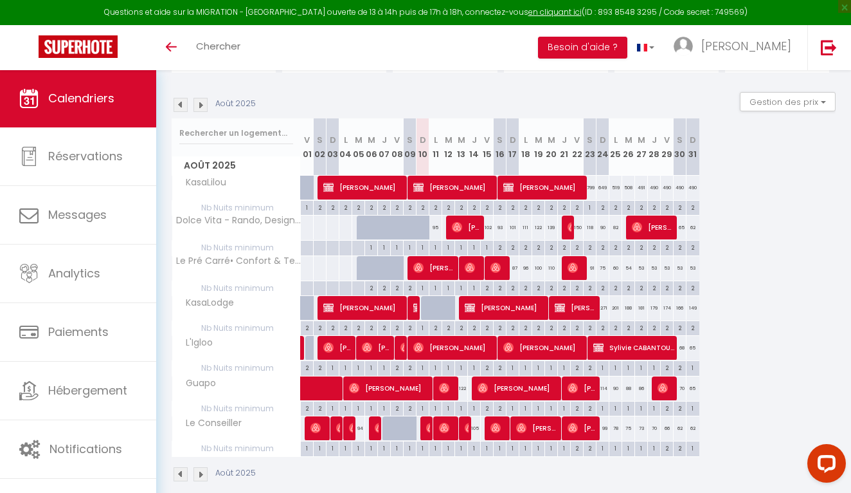
scroll to position [98, 0]
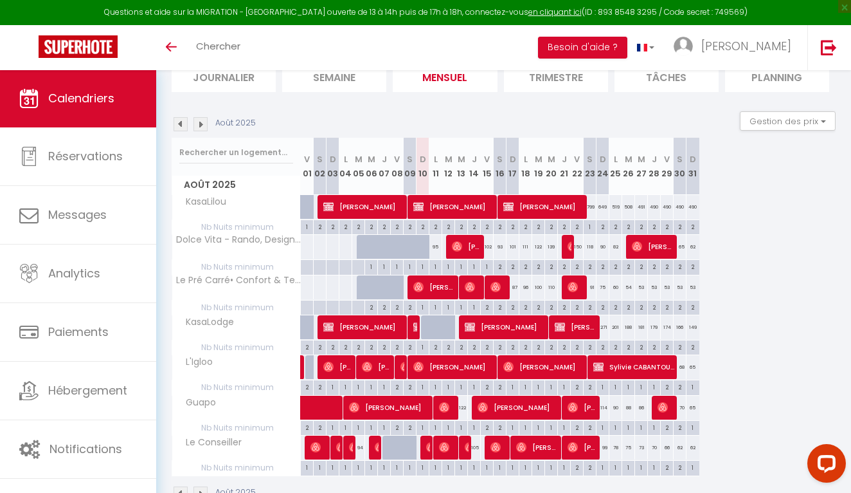
click at [429, 449] on img at bounding box center [431, 447] width 10 height 10
select select "OK"
select select "0"
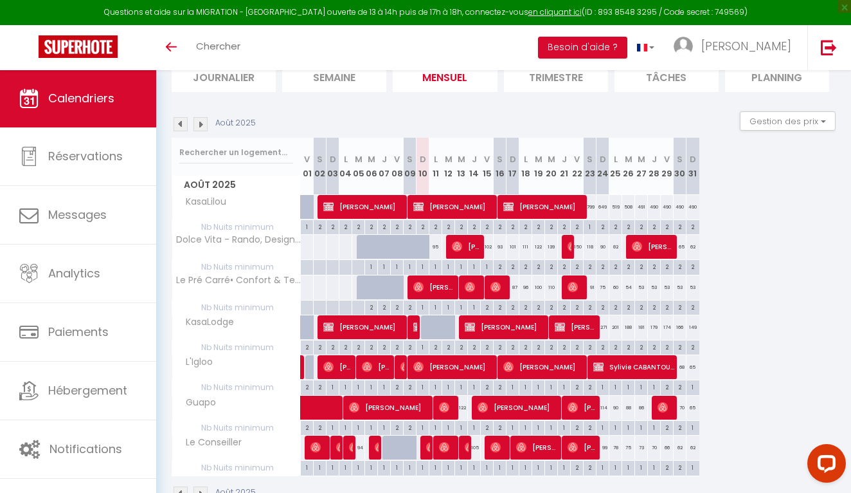
select select "1"
select select
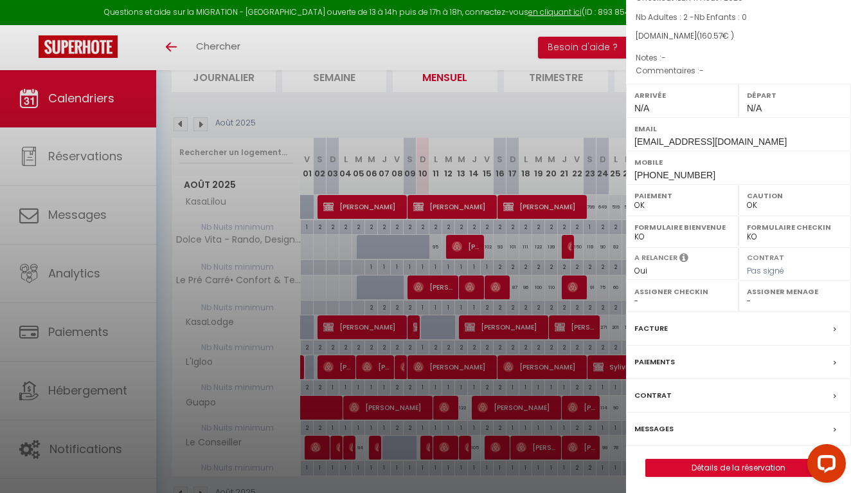
scroll to position [103, 0]
click at [734, 464] on link "Détails de la réservation" at bounding box center [738, 468] width 185 height 17
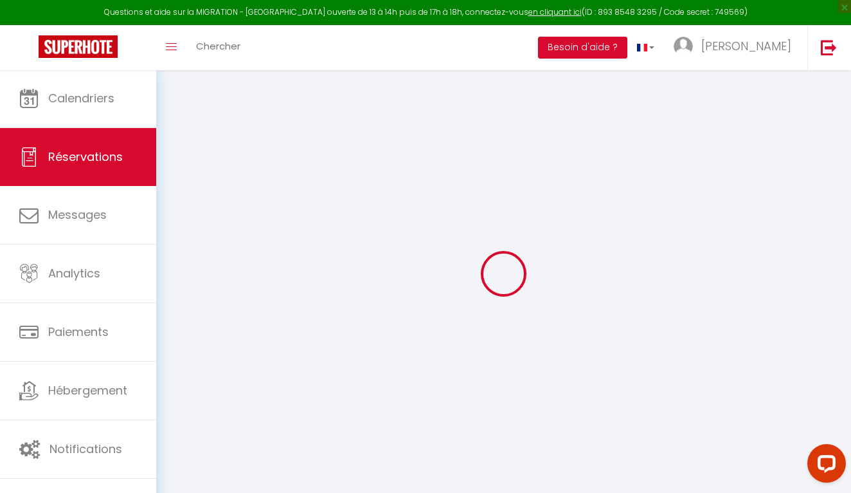
type input "Jordan"
type input "Urraca"
type input "[EMAIL_ADDRESS][DOMAIN_NAME]"
type input "[PHONE_NUMBER]"
select select
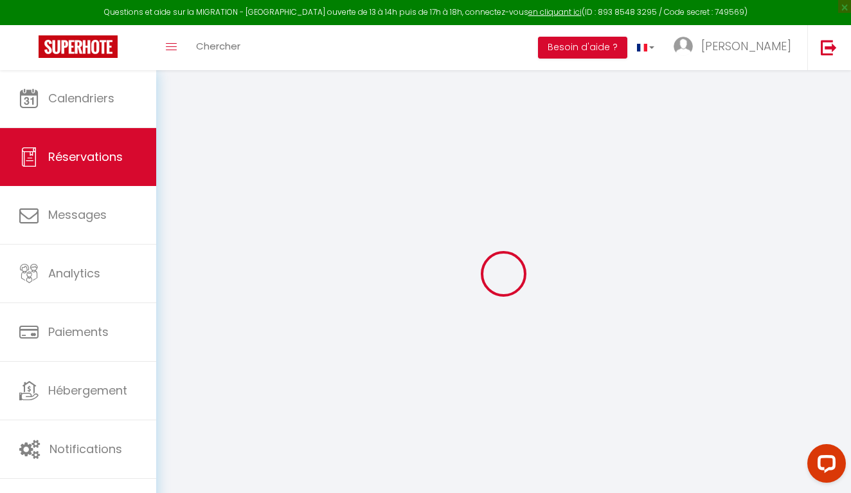
type input "22.8"
select select "71621"
select select "1"
select select
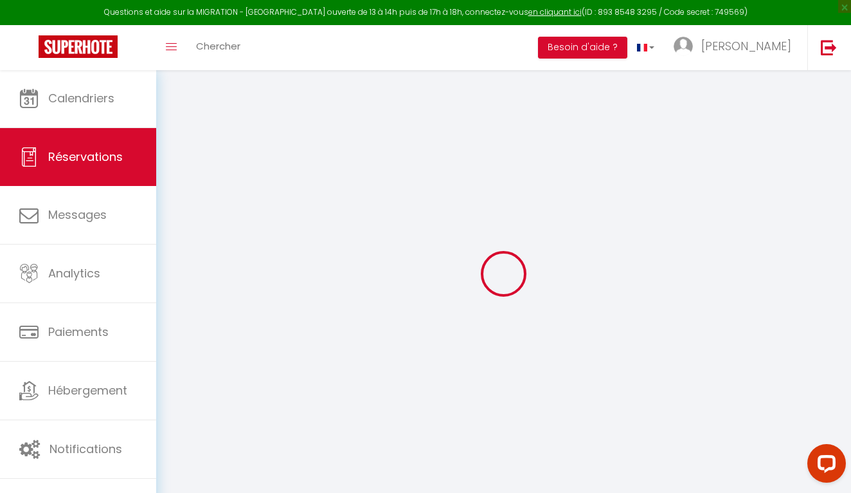
type input "2"
select select "12"
select select
type input "119"
checkbox input "false"
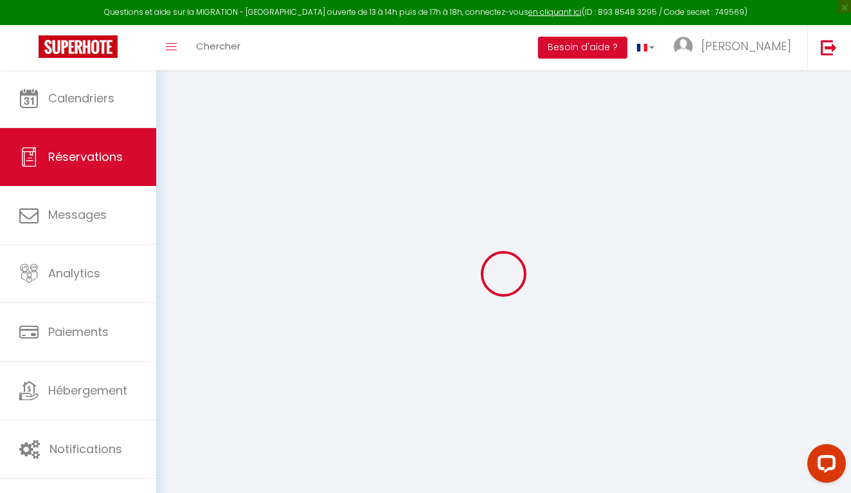
type input "0"
select select "1"
type input "0"
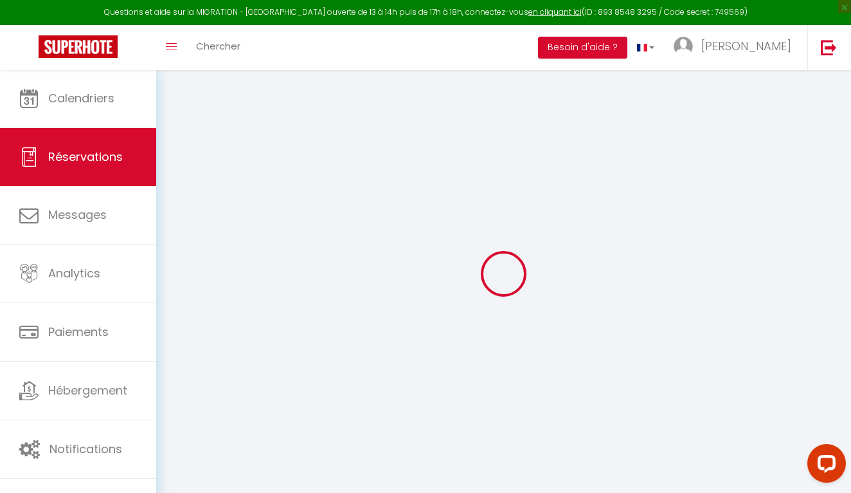
select select
select select "15"
checkbox input "false"
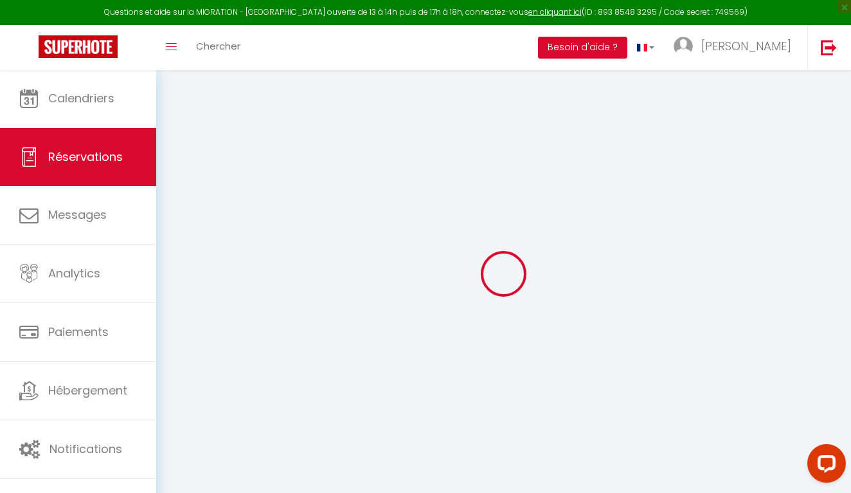
select select
checkbox input "false"
select select
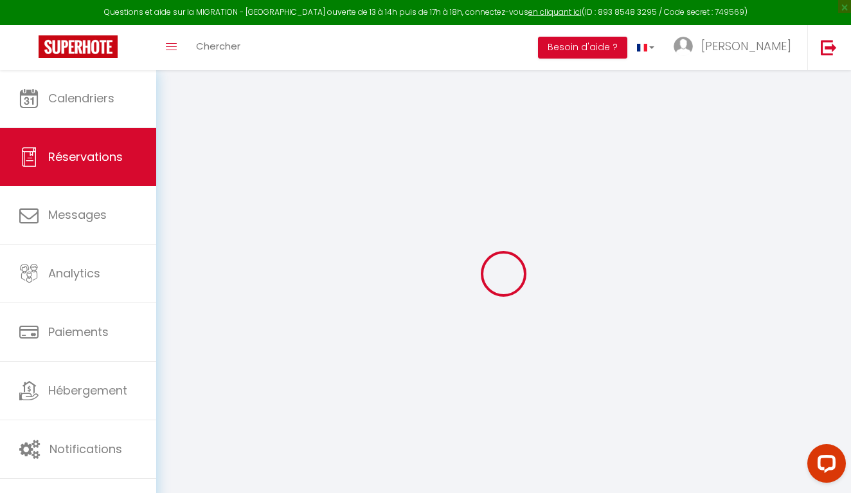
select select
checkbox input "false"
select select
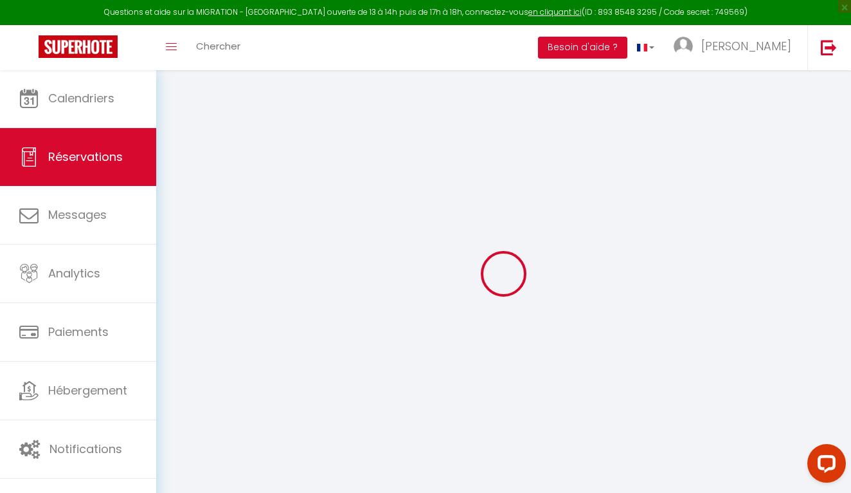
select select
checkbox input "false"
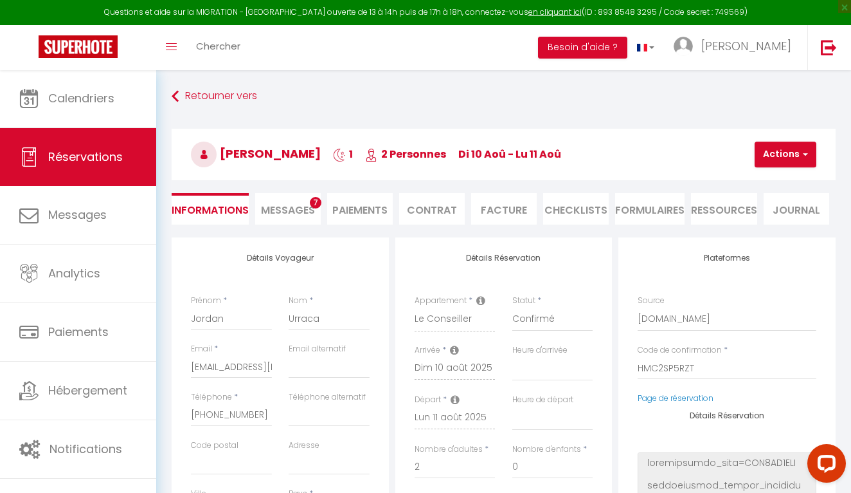
select select
type input "33"
type input "8.57"
select select
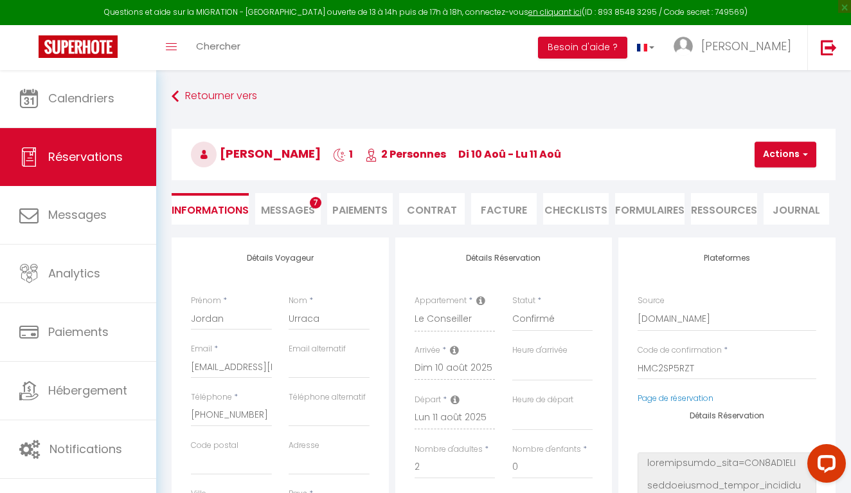
checkbox input "false"
select select
checkbox input "false"
select select
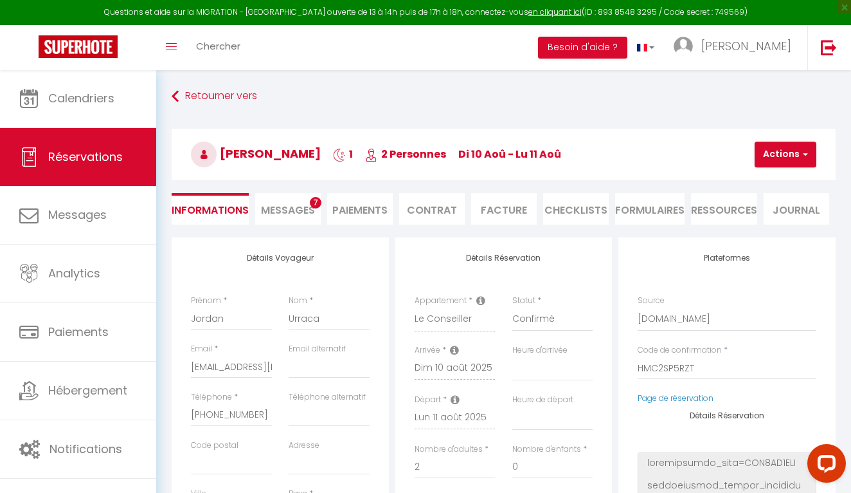
click at [295, 206] on span "Messages" at bounding box center [288, 210] width 54 height 15
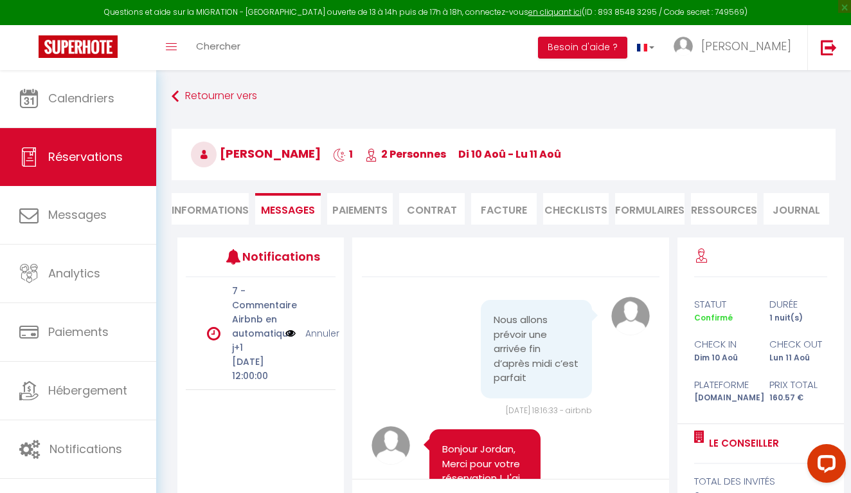
click at [196, 210] on li "Informations" at bounding box center [210, 209] width 77 height 32
select select
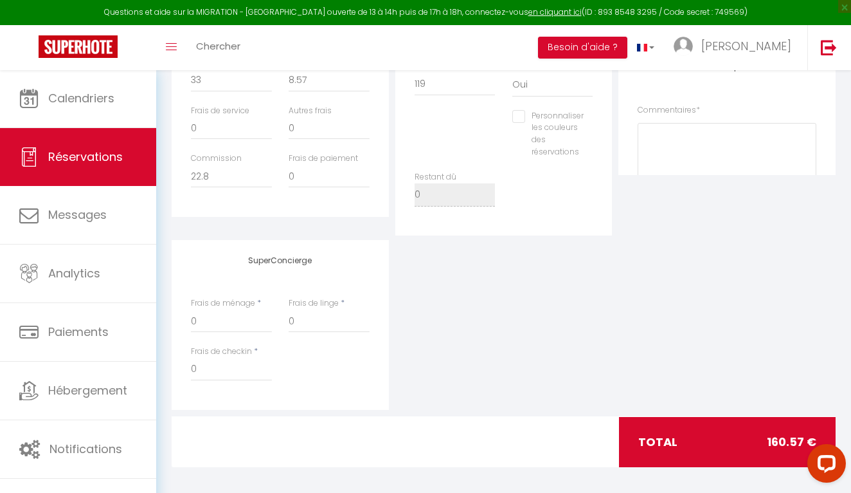
scroll to position [480, 0]
select select
checkbox input "false"
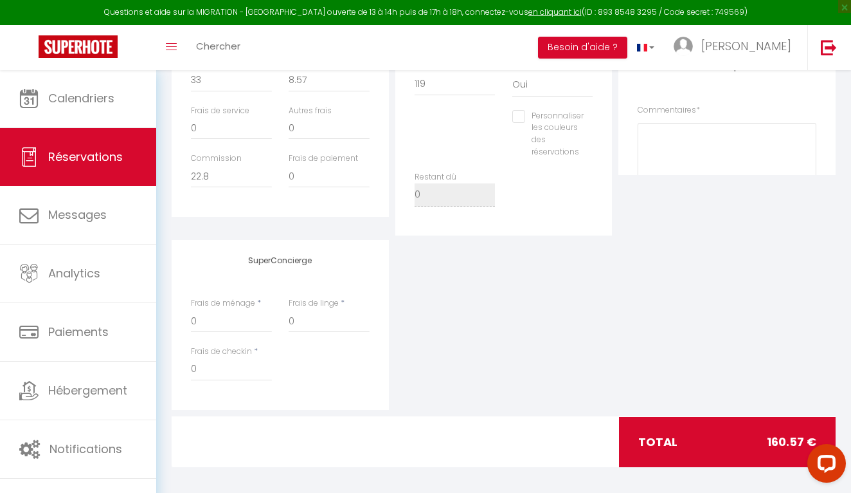
select select
checkbox input "false"
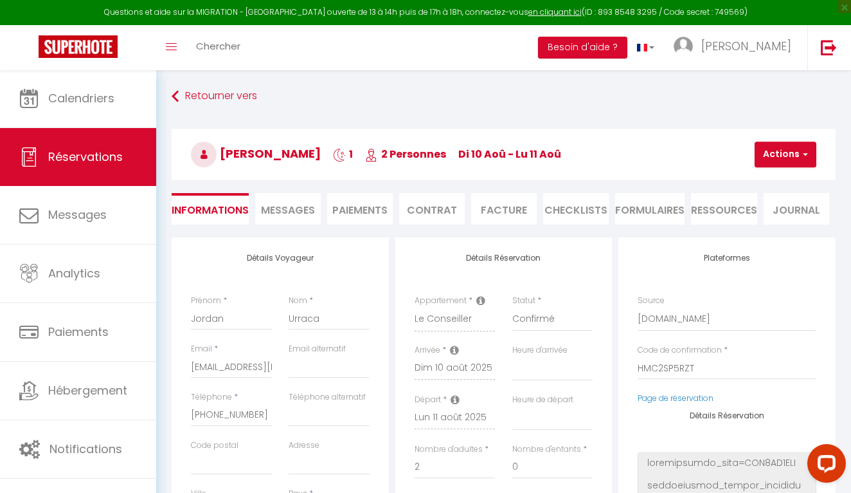
scroll to position [0, 0]
click at [655, 206] on li "FORMULAIRES" at bounding box center [649, 209] width 69 height 32
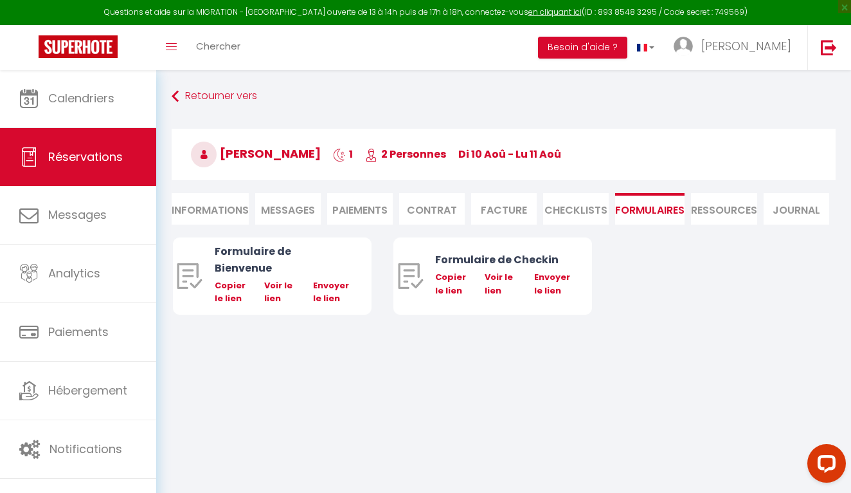
click at [741, 206] on li "Ressources" at bounding box center [724, 209] width 66 height 32
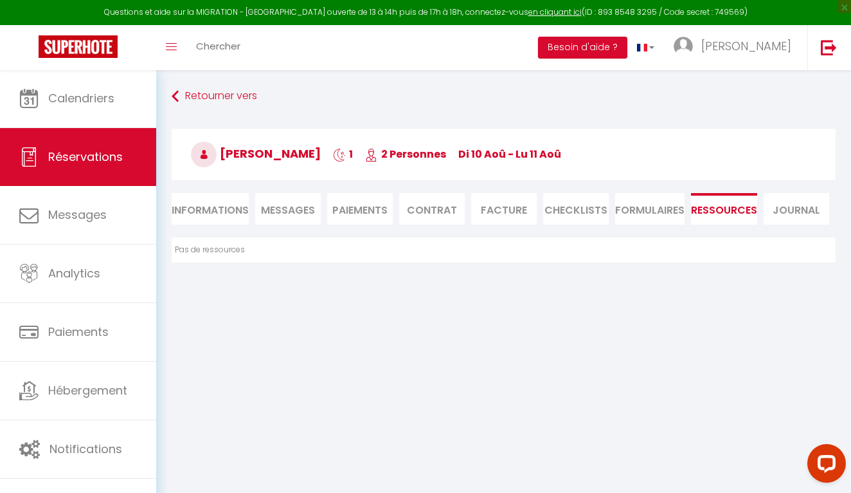
click at [790, 205] on li "Journal" at bounding box center [797, 209] width 66 height 32
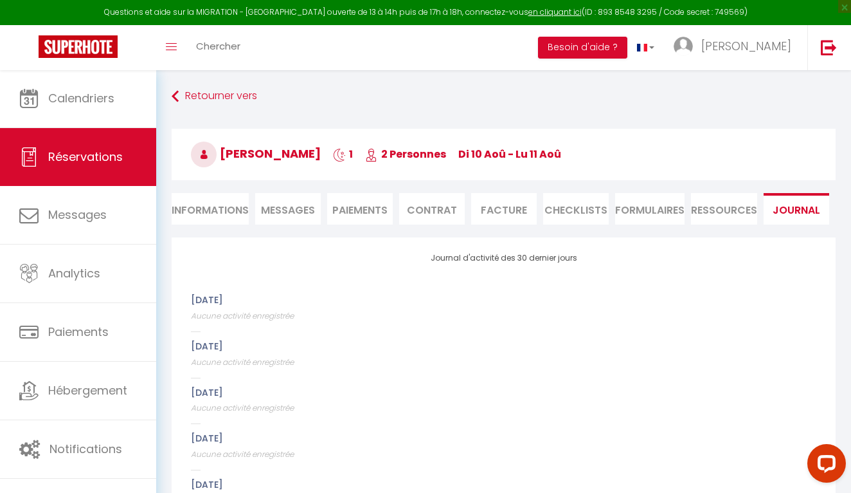
click at [199, 212] on li "Informations" at bounding box center [210, 209] width 77 height 32
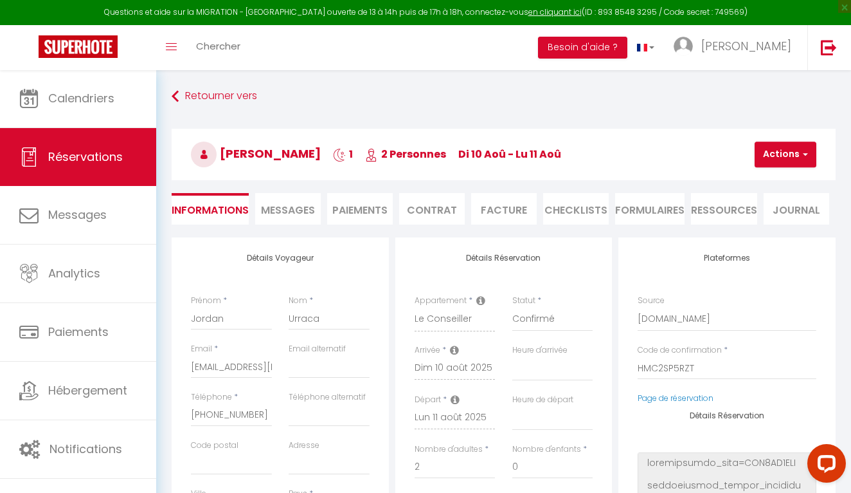
select select
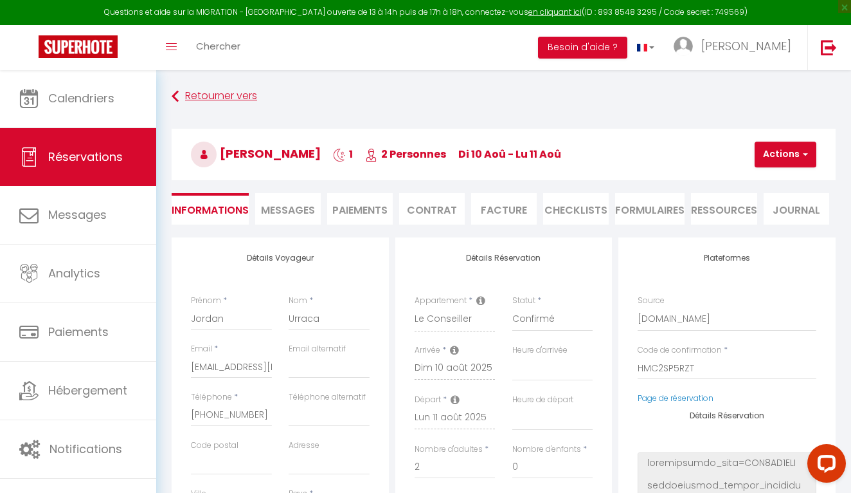
select select
checkbox input "false"
select select
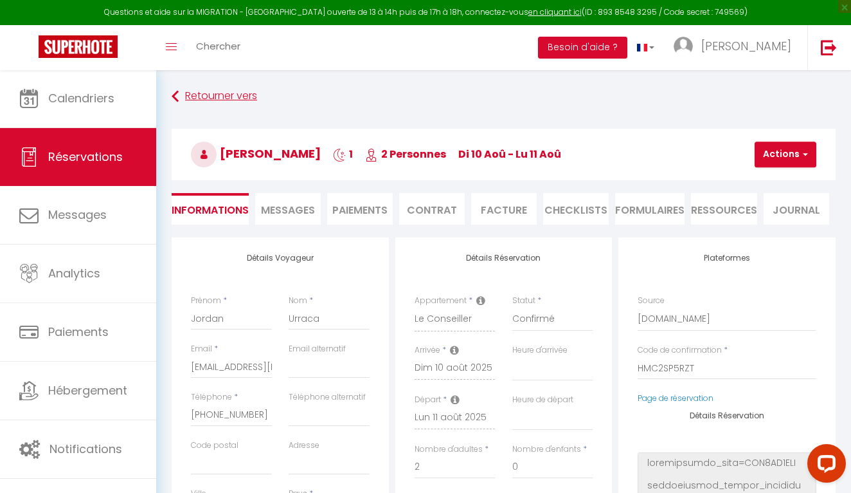
checkbox input "false"
click at [206, 93] on link "Retourner vers" at bounding box center [504, 96] width 664 height 23
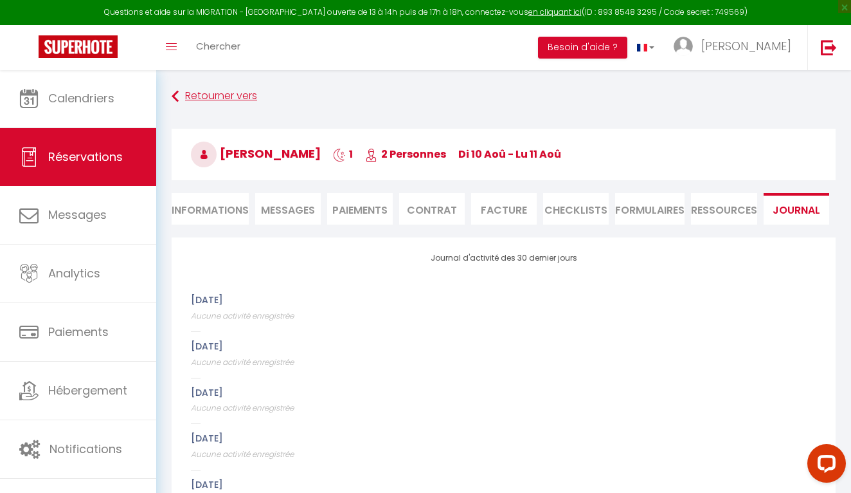
click at [206, 93] on link "Retourner vers" at bounding box center [504, 96] width 664 height 23
select select
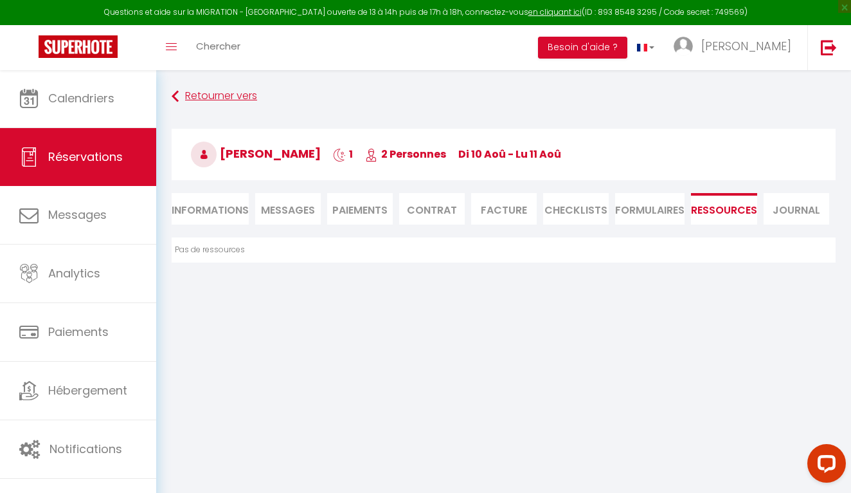
click at [177, 95] on icon at bounding box center [175, 96] width 7 height 23
select select
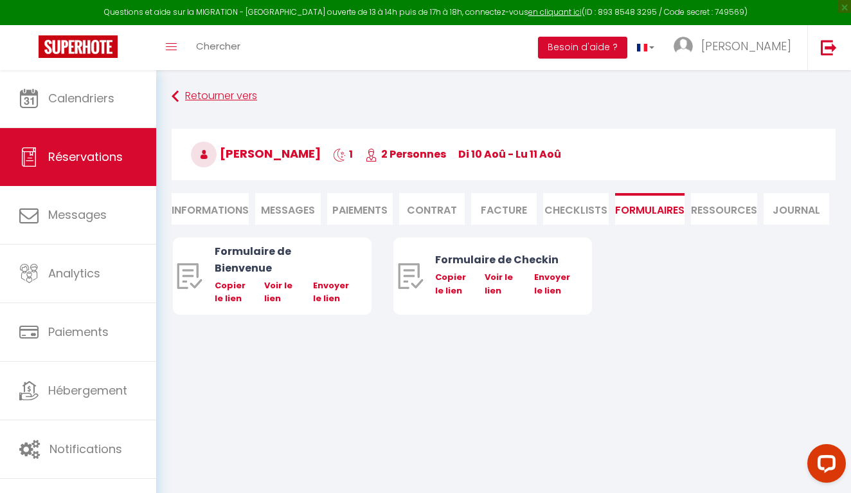
click at [177, 95] on icon at bounding box center [175, 96] width 7 height 23
select select
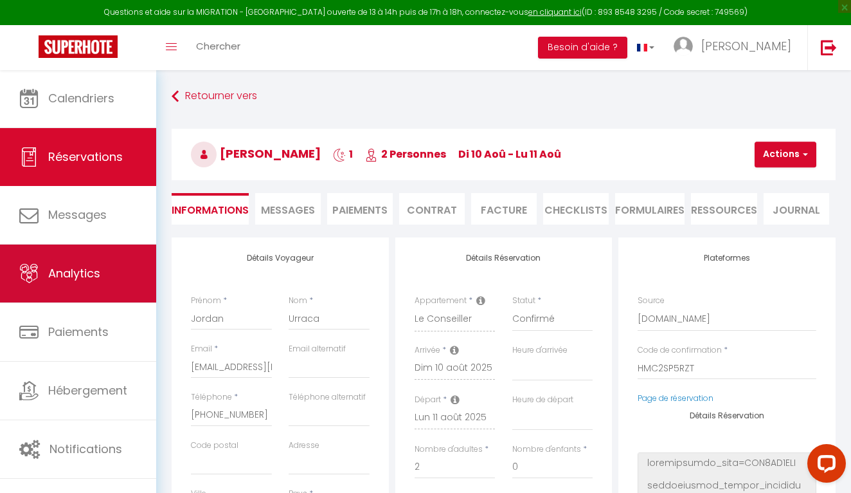
click at [100, 302] on link "Analytics" at bounding box center [78, 273] width 156 height 58
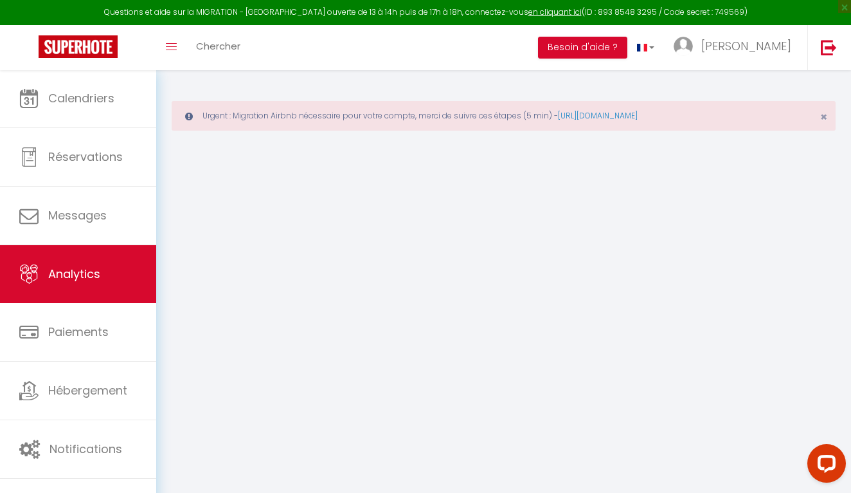
select select "2025"
select select "8"
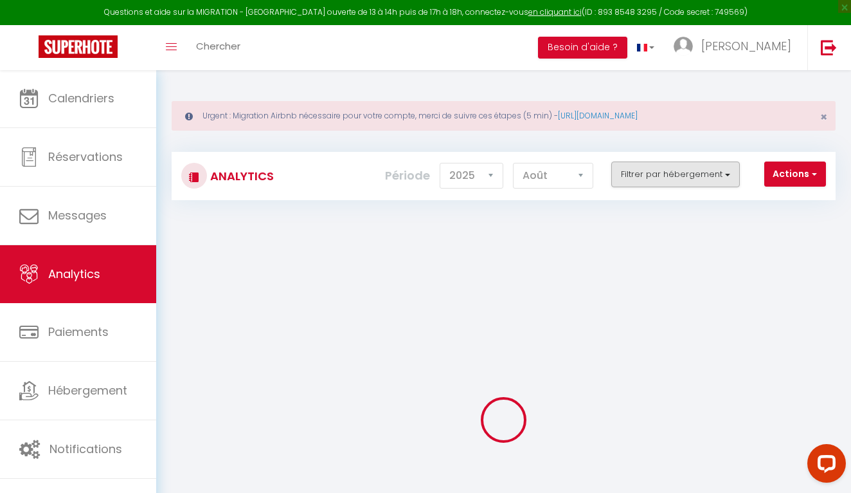
checkbox input "false"
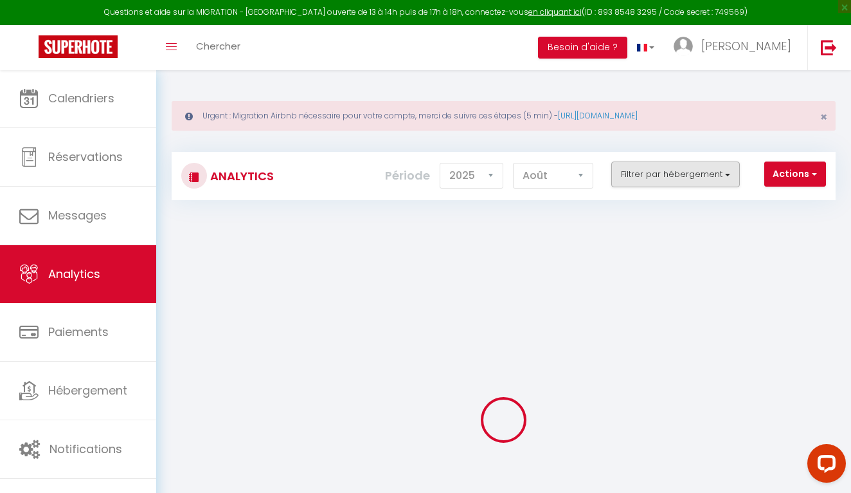
checkbox input "false"
checkbox CARO "false"
checkbox Saint-Lary "false"
checkbox Terrasse "false"
checkbox input "false"
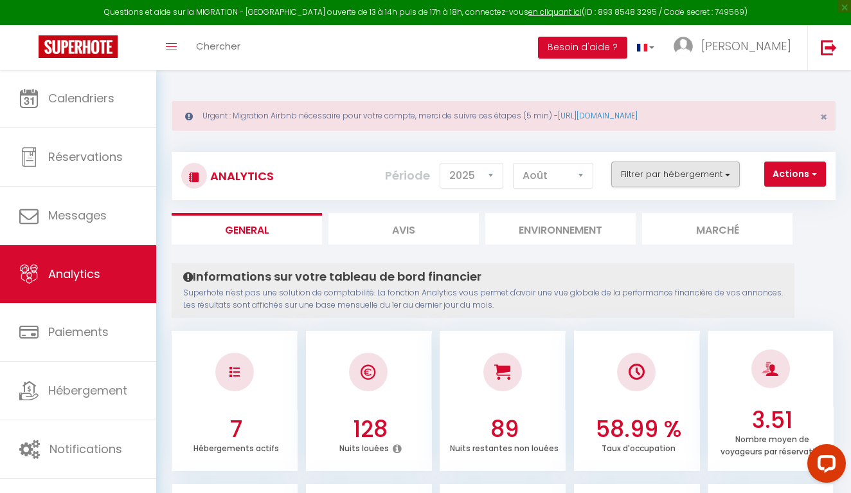
click at [678, 174] on button "Filtrer par hébergement" at bounding box center [676, 174] width 129 height 26
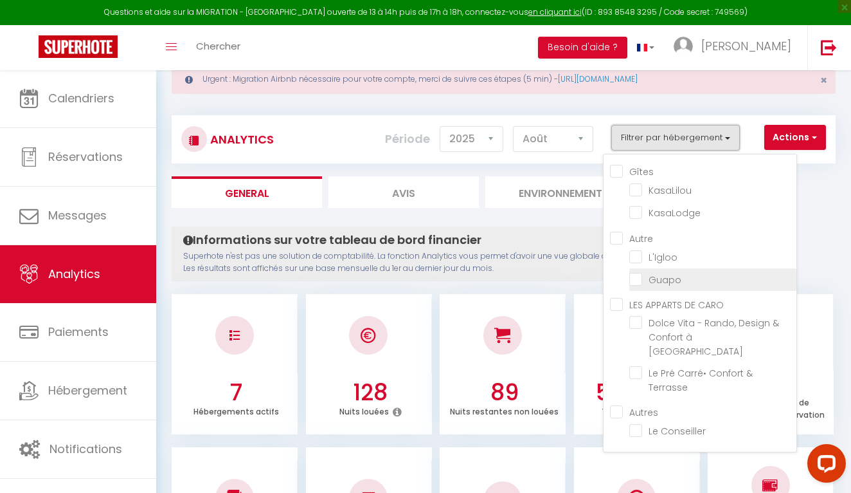
scroll to position [51, 0]
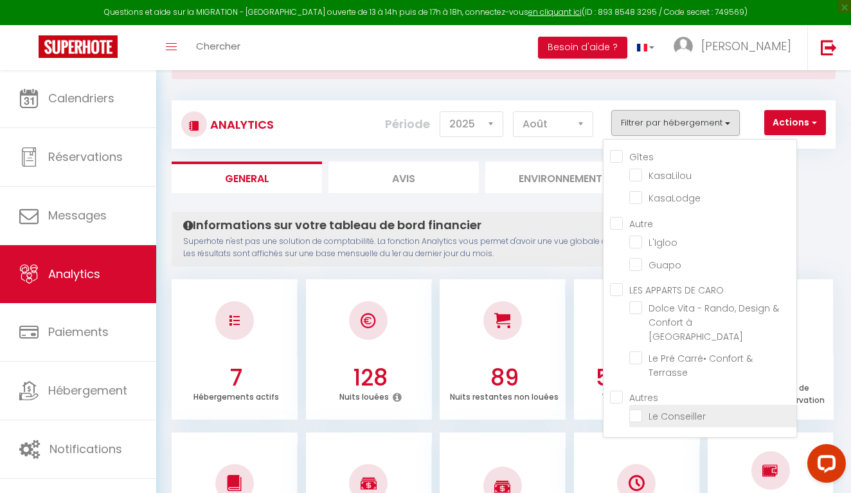
click at [643, 408] on Conseiller "checkbox" at bounding box center [713, 414] width 167 height 13
checkbox Conseiller "true"
checkbox input "false"
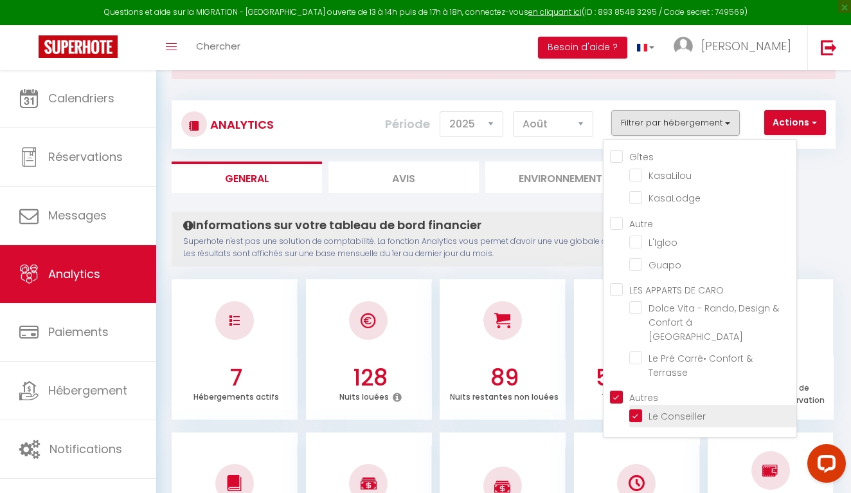
checkbox input "false"
checkbox Saint-Lary "false"
checkbox Terrasse "false"
checkbox input "true"
checkbox input "false"
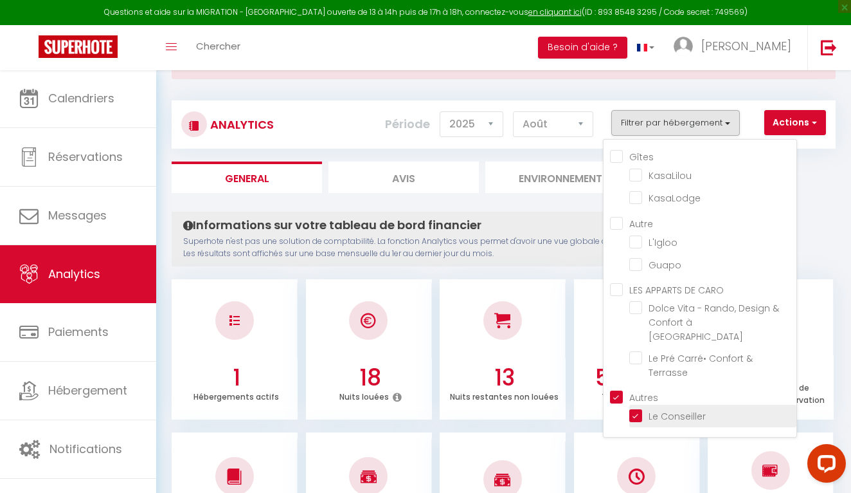
checkbox input "false"
checkbox Saint-Lary "false"
checkbox Terrasse "false"
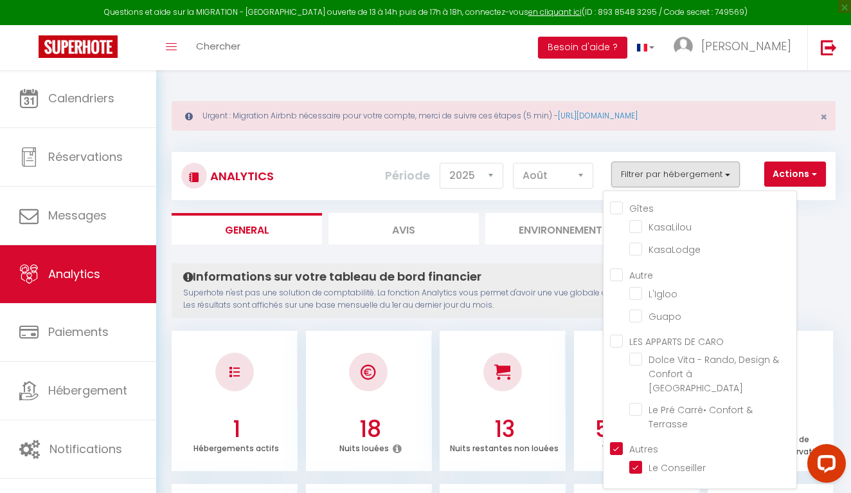
scroll to position [0, 0]
click at [616, 441] on input "Autres" at bounding box center [703, 447] width 186 height 13
checkbox input "false"
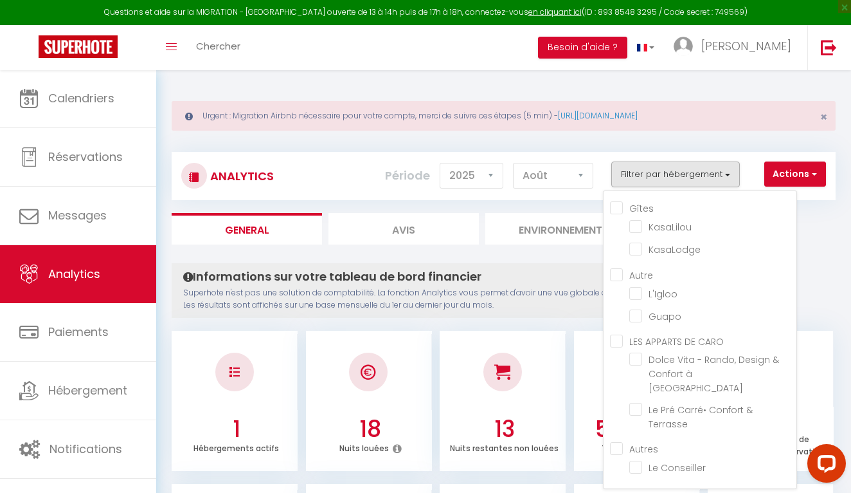
checkbox input "false"
checkbox Saint-Lary "false"
checkbox Terrasse "false"
checkbox Conseiller "false"
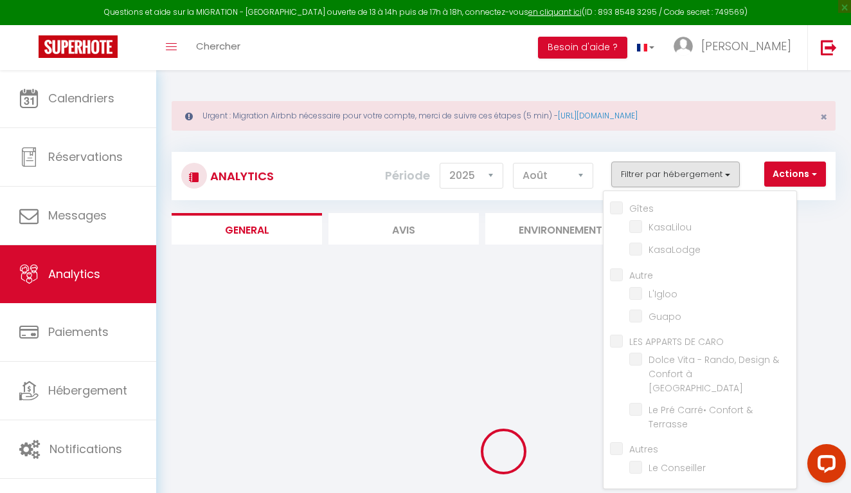
checkbox input "false"
checkbox Saint-Lary "false"
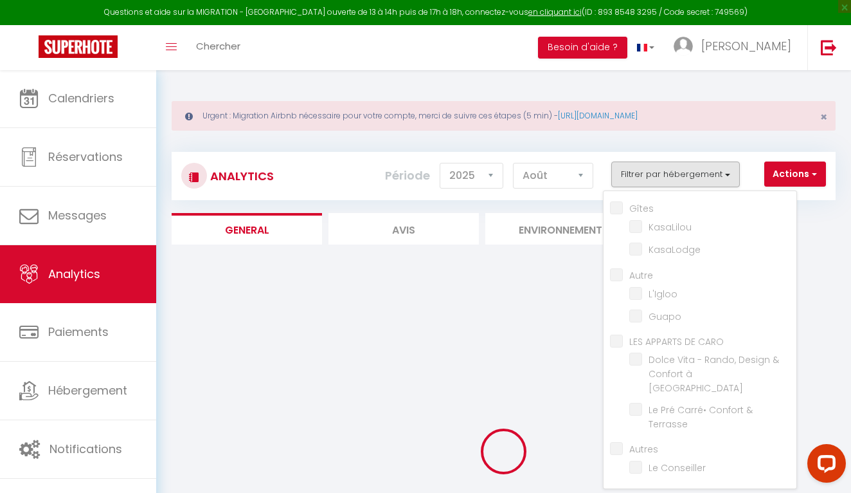
checkbox Terrasse "false"
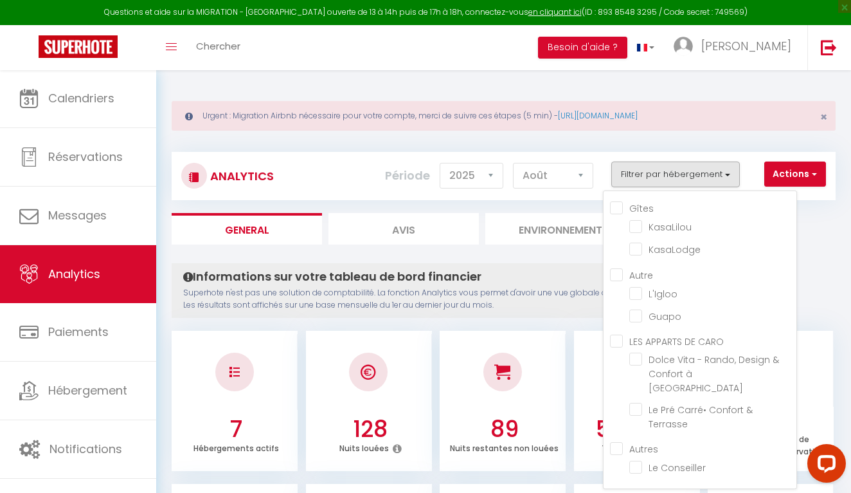
click at [615, 341] on CARO "LES APPARTS DE CARO" at bounding box center [703, 340] width 186 height 13
checkbox CARO "true"
checkbox input "false"
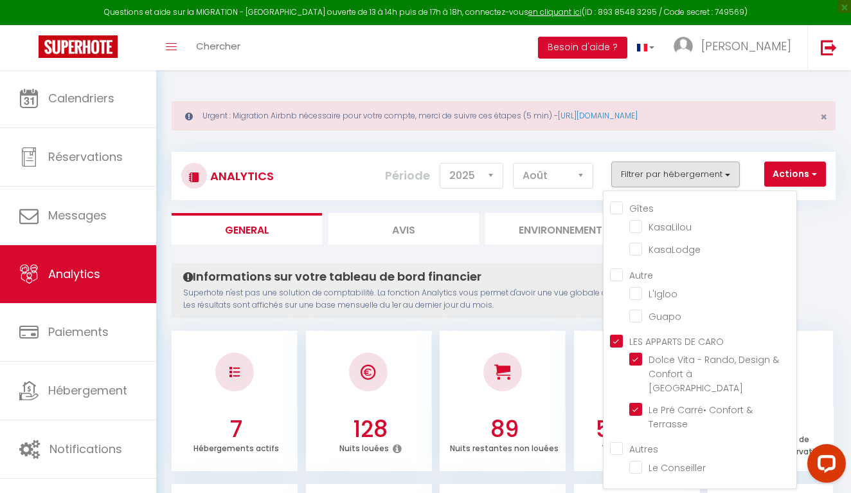
checkbox input "false"
checkbox Saint-Lary "true"
checkbox Terrasse "true"
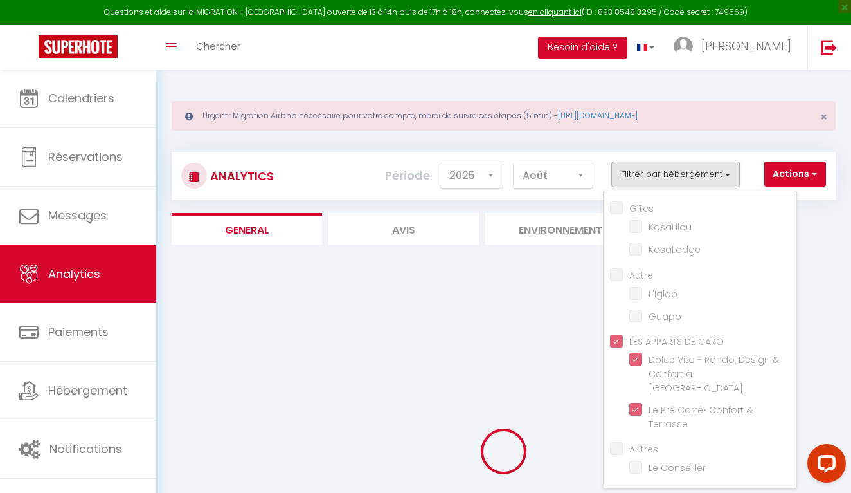
checkbox input "false"
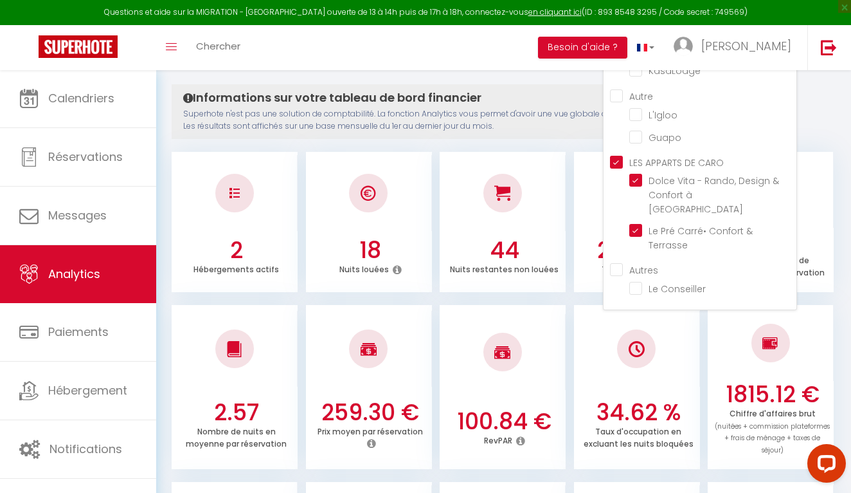
scroll to position [177, 0]
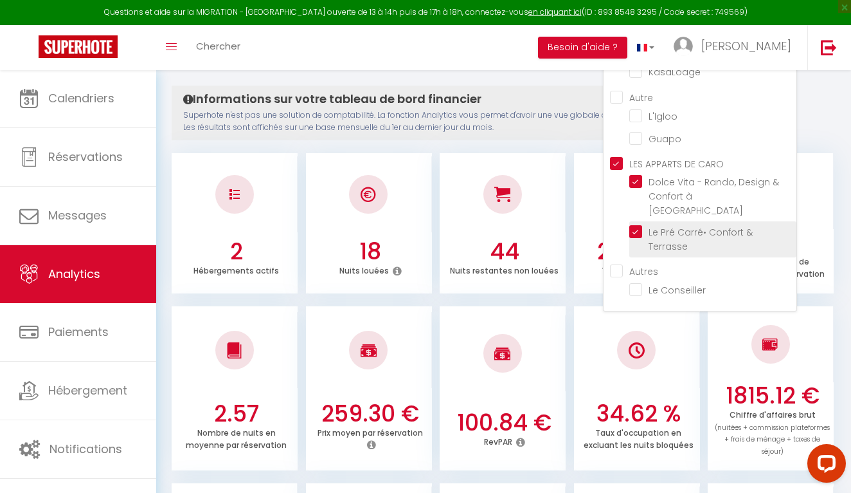
click at [635, 225] on Terrasse "checkbox" at bounding box center [713, 231] width 167 height 13
checkbox Terrasse "false"
checkbox input "false"
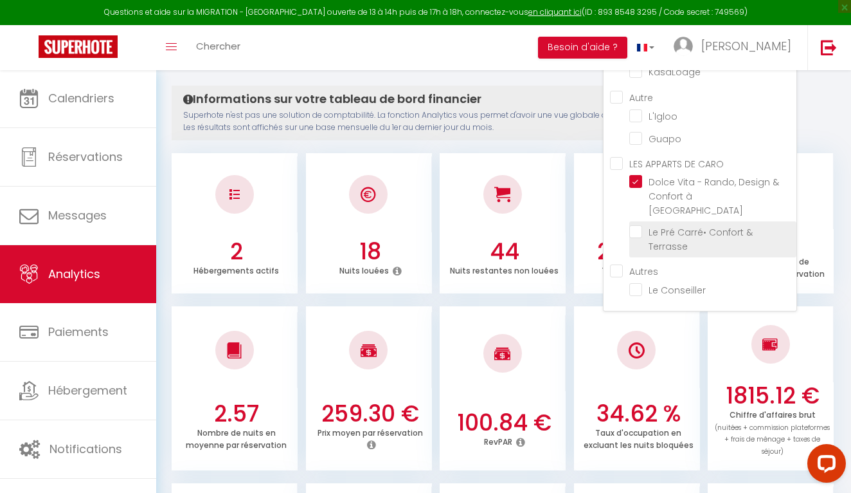
checkbox input "false"
checkbox CARO "false"
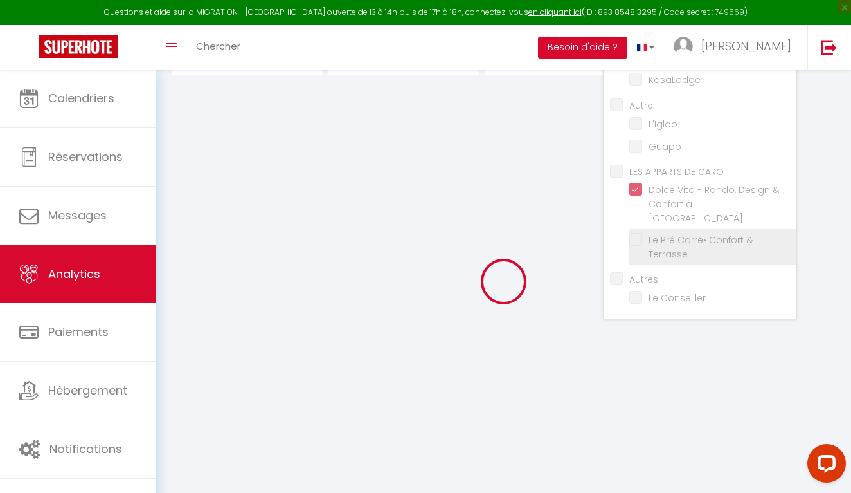
checkbox input "false"
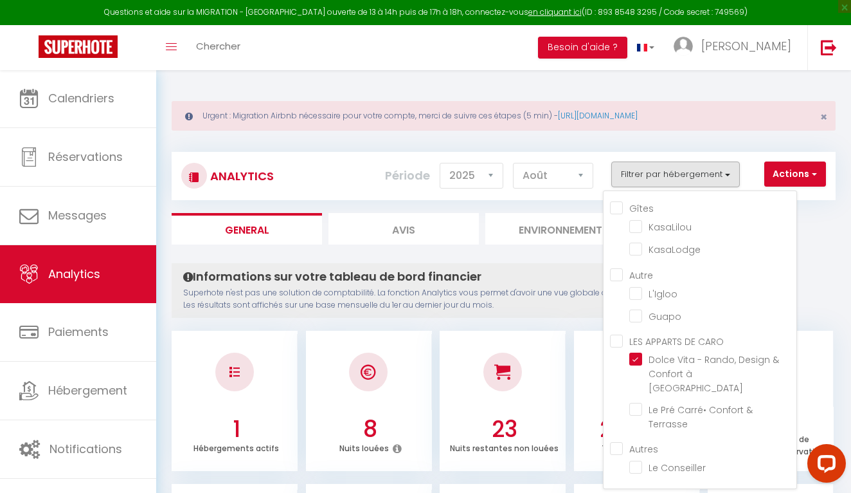
scroll to position [2, 0]
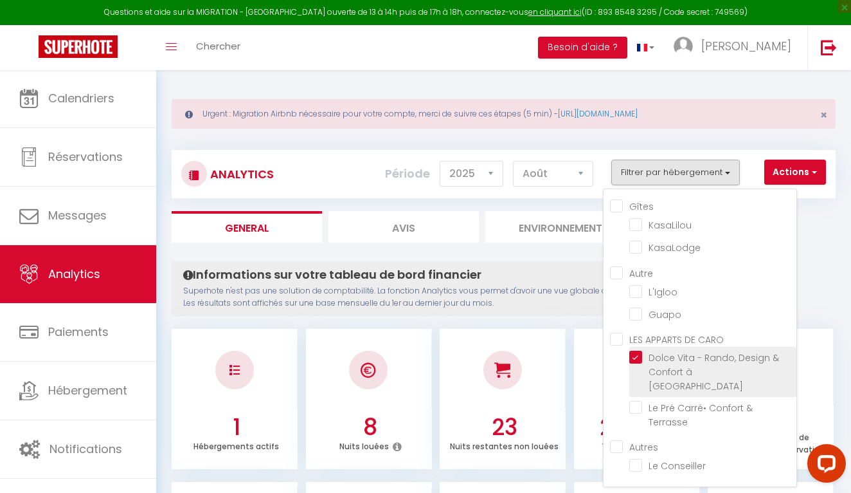
click at [638, 354] on Saint-Lary "checkbox" at bounding box center [713, 356] width 167 height 13
checkbox Saint-Lary "false"
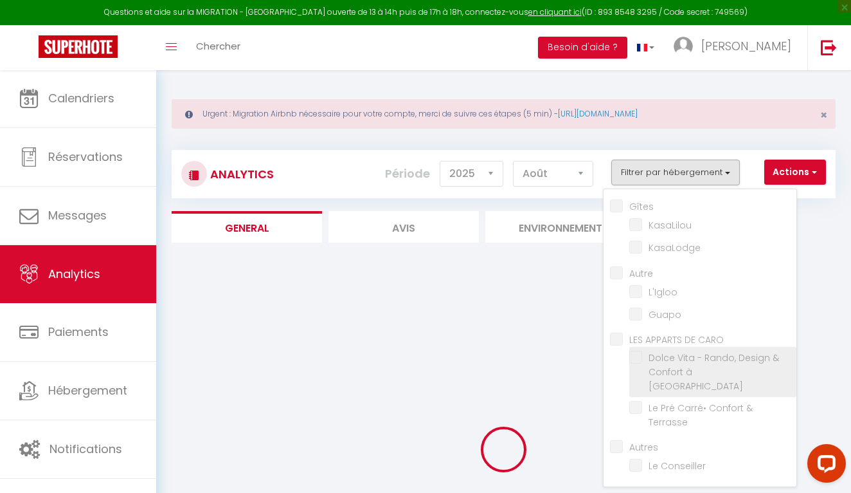
checkbox input "false"
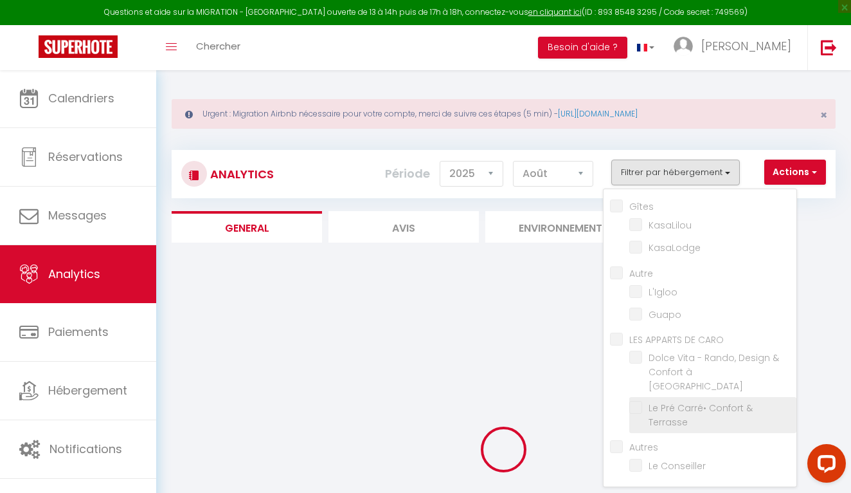
checkbox input "false"
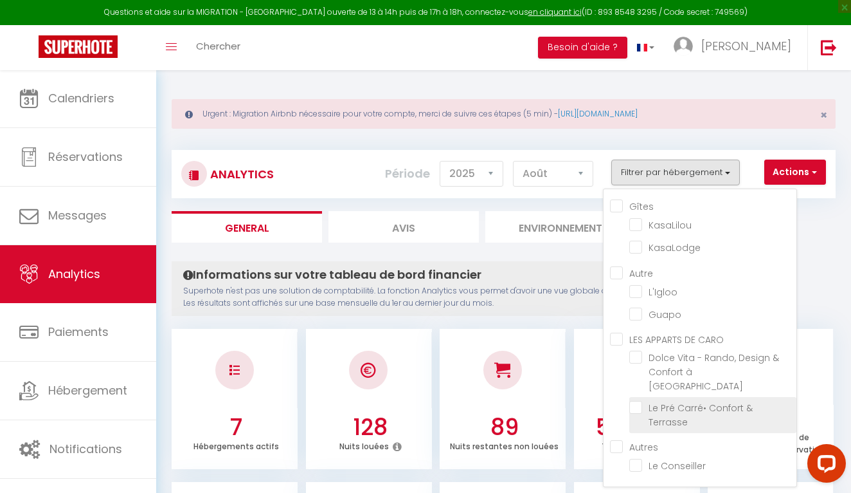
click at [637, 401] on Terrasse "checkbox" at bounding box center [713, 407] width 167 height 13
checkbox Terrasse "true"
checkbox input "false"
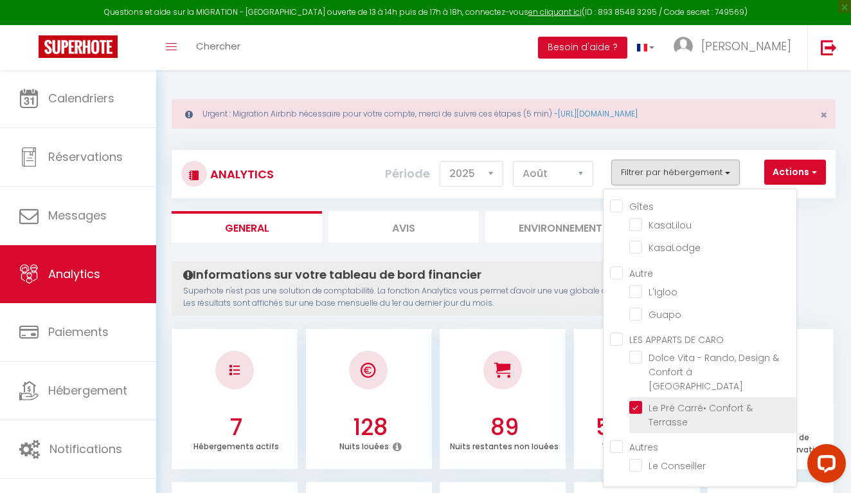
checkbox input "false"
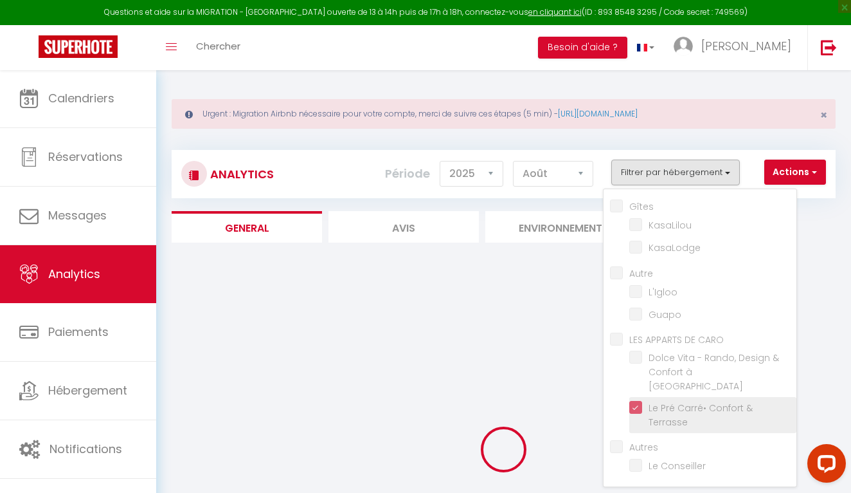
checkbox input "false"
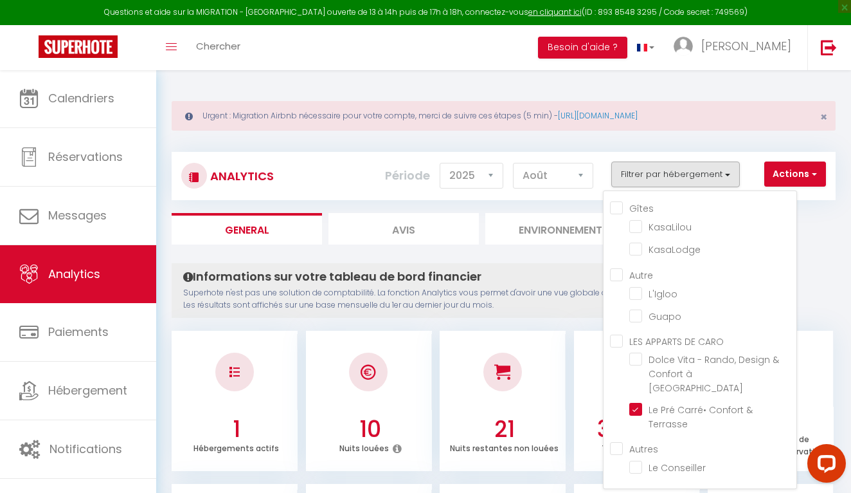
scroll to position [0, 0]
click at [638, 403] on Terrasse "checkbox" at bounding box center [713, 409] width 167 height 13
checkbox Terrasse "false"
checkbox input "false"
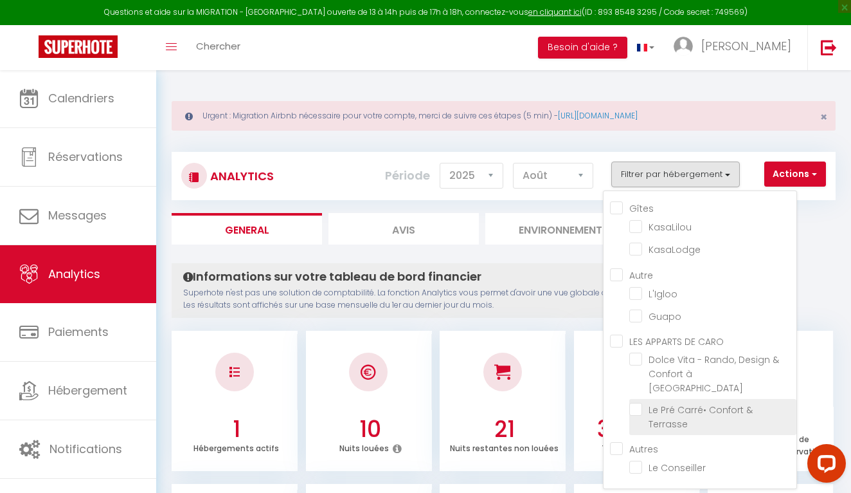
checkbox input "false"
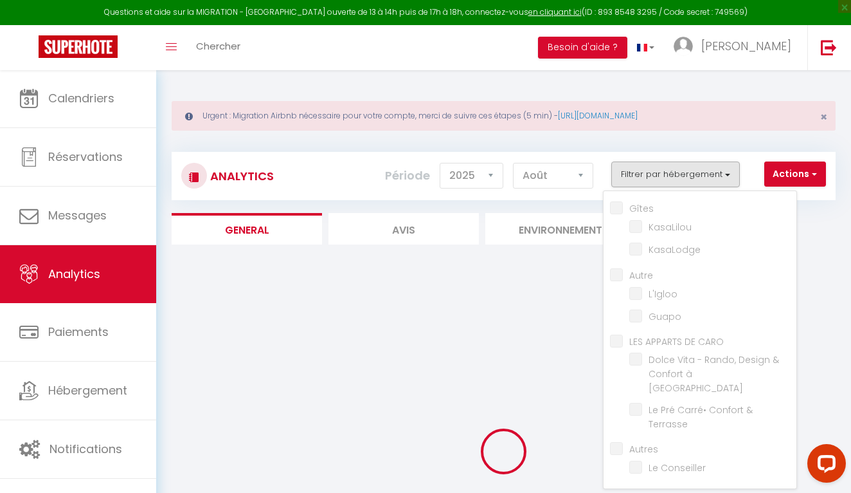
checkbox input "false"
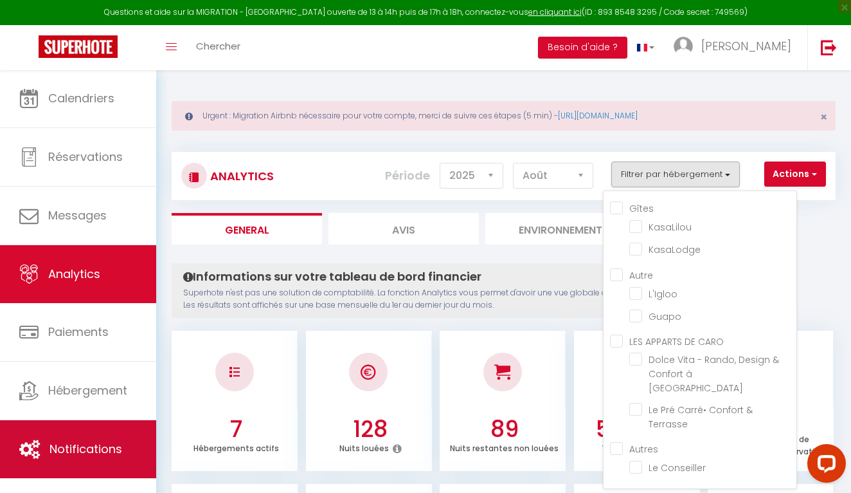
click at [91, 437] on link "Notifications" at bounding box center [78, 449] width 156 height 58
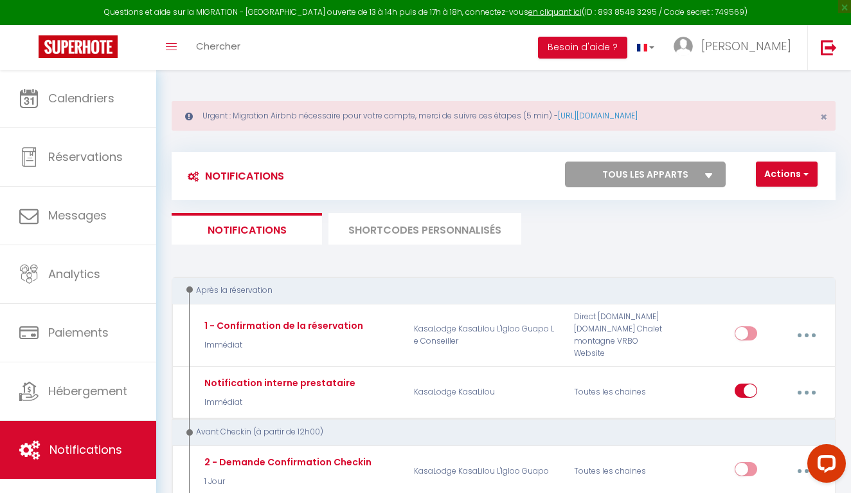
click at [374, 229] on li "SHORTCODES PERSONNALISÉS" at bounding box center [425, 229] width 193 height 32
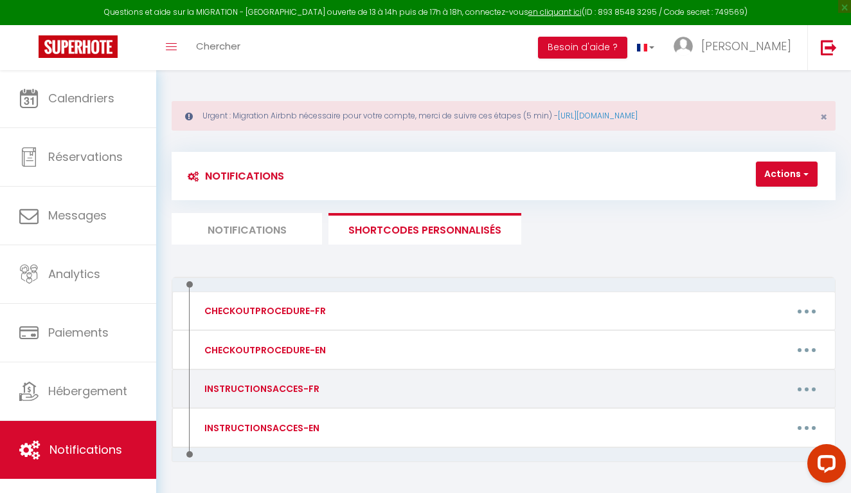
click at [286, 386] on div "INSTRUCTIONSACCES-FR" at bounding box center [260, 388] width 118 height 14
click at [805, 385] on button "button" at bounding box center [807, 388] width 34 height 24
click at [763, 419] on link "Editer" at bounding box center [772, 420] width 95 height 22
type input "INSTRUCTIONSACCES-FR"
type textarea "INSTRUCTIONSACCES-FR"
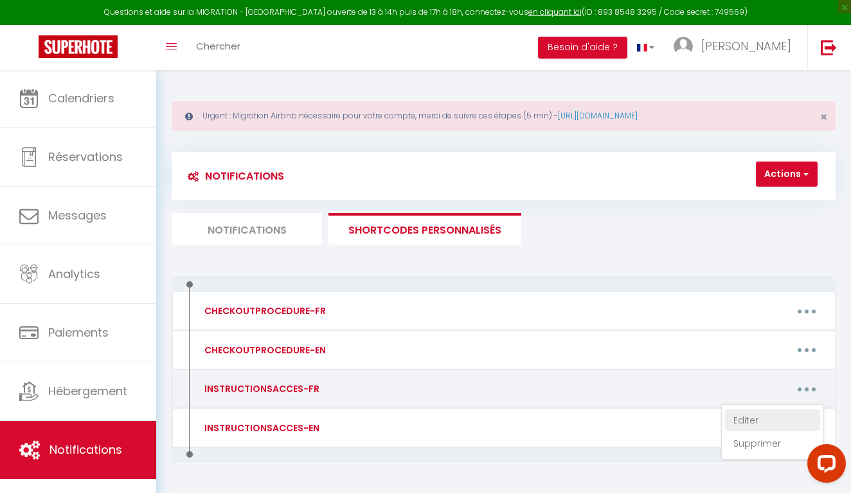
type textarea "procédure 2"
type textarea "Voici la version optimisée Airbnb avec emojis et lien Google Maps pour l’appart…"
type textarea "👋 Bienvenue à [GEOGRAPHIC_DATA] Soulan ! Vous séjournerez à l’appartement [GEOG…"
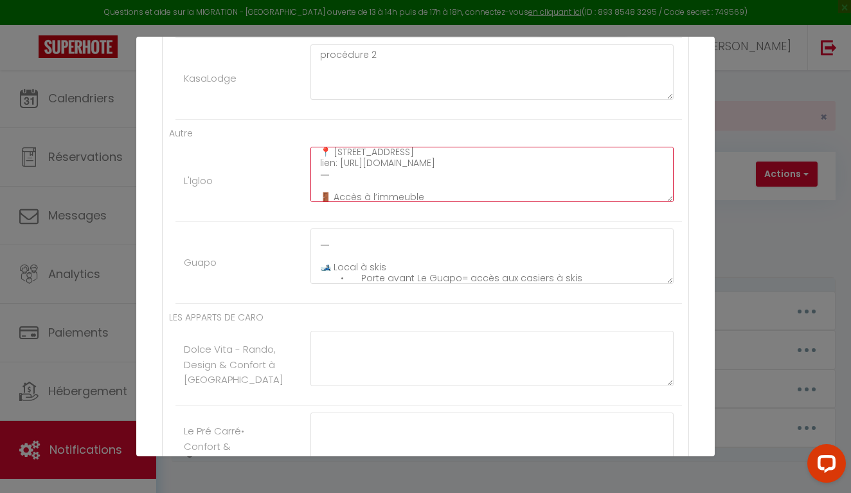
scroll to position [33, 0]
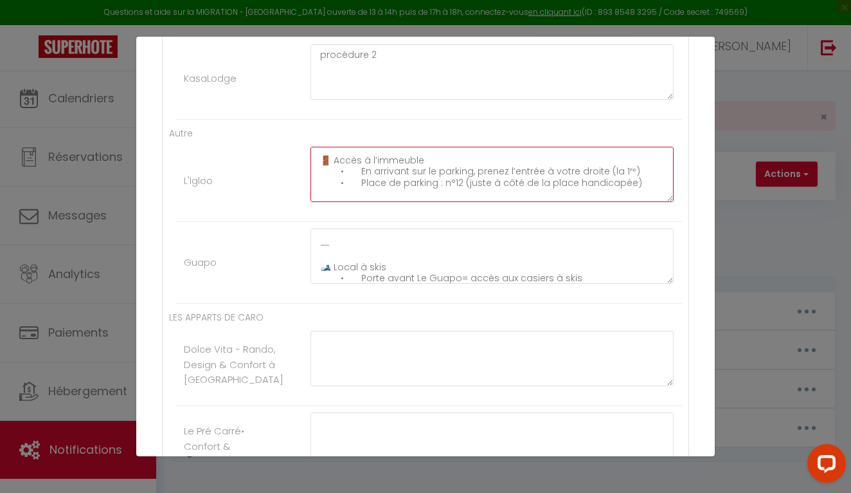
scroll to position [93, 0]
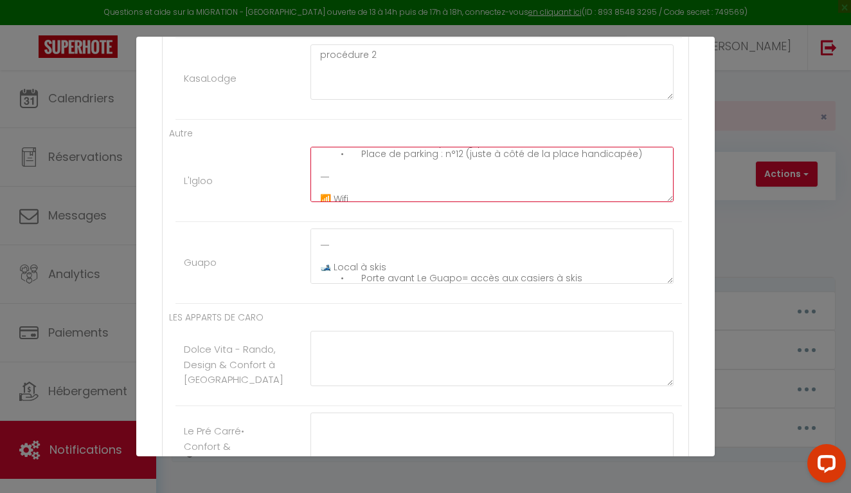
paste textarea "🔑 Accès au logement • Appartement n°12, situé au 1er étage • Boîte à clé : code…"
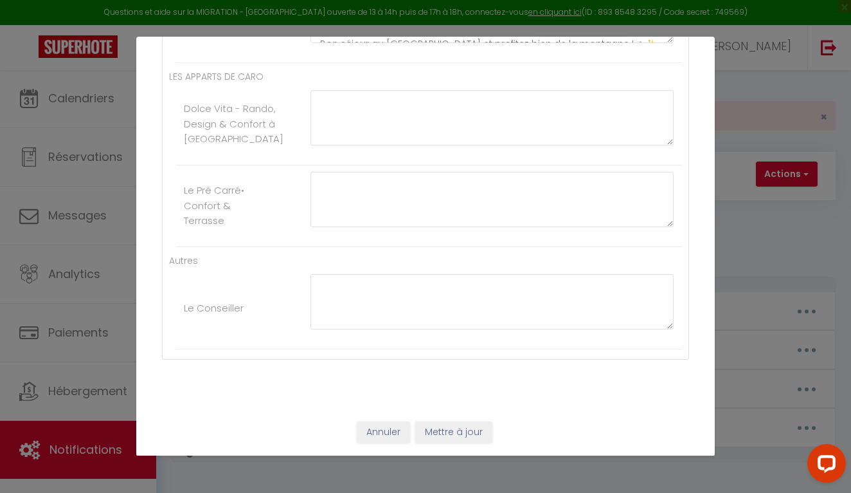
scroll to position [610, 0]
type textarea "👋 Bienvenue à [GEOGRAPHIC_DATA] ! Vous séjournerez à l’appartement Igloo, situé…"
click at [445, 426] on button "Mettre à jour" at bounding box center [453, 432] width 77 height 22
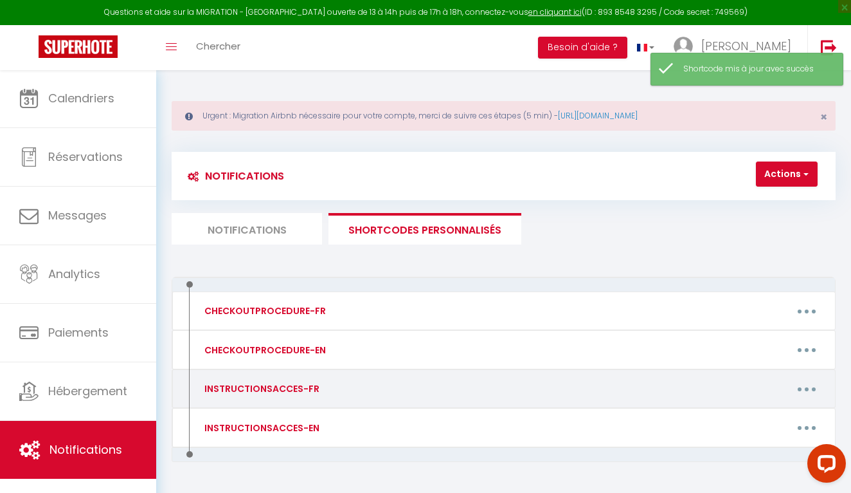
click at [280, 383] on div "INSTRUCTIONSACCES-FR" at bounding box center [260, 388] width 118 height 14
click at [806, 383] on button "button" at bounding box center [807, 388] width 34 height 24
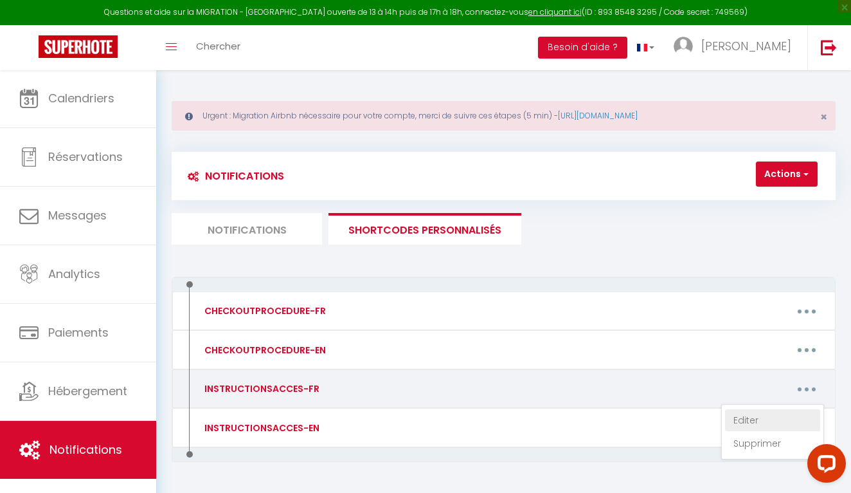
click at [751, 414] on link "Editer" at bounding box center [772, 420] width 95 height 22
type input "INSTRUCTIONSACCES-FR"
type textarea "INSTRUCTIONSACCES-FR"
type textarea "procédure 2"
type textarea "👋 Bienvenue à [GEOGRAPHIC_DATA] ! Vous séjournerez à l’appartement Igloo, situé…"
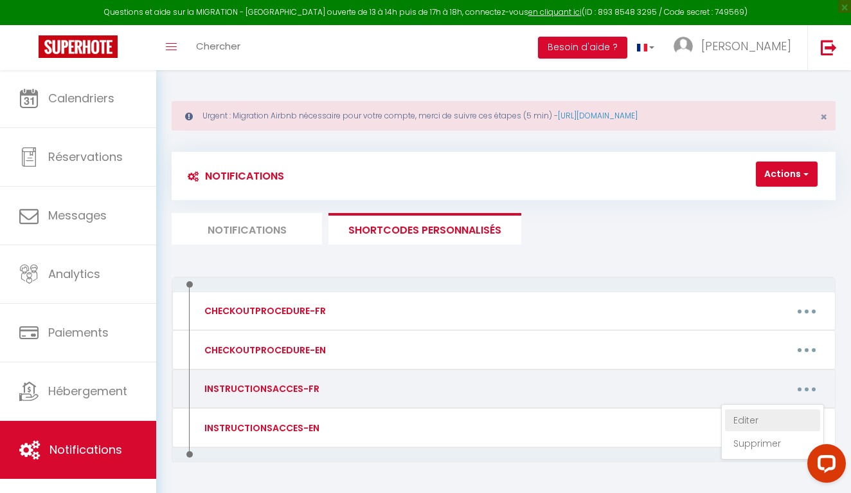
type textarea "👋 Bienvenue à [GEOGRAPHIC_DATA] Soulan ! Vous séjournerez à l’appartement [GEOG…"
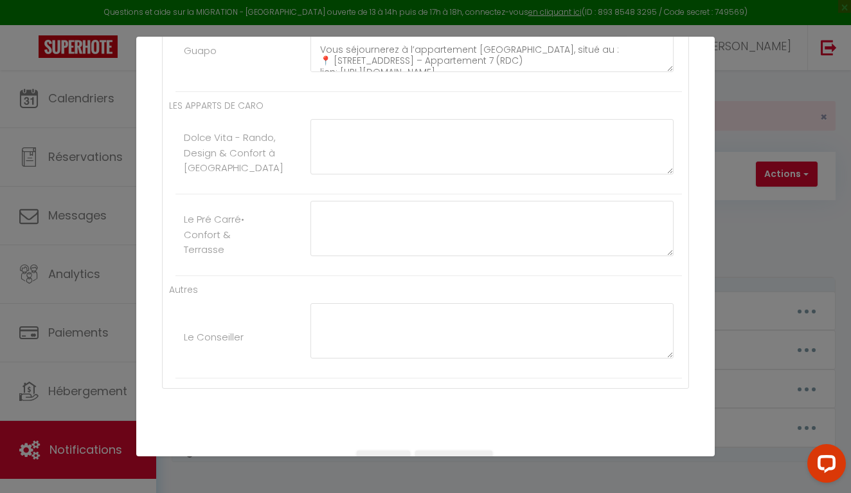
scroll to position [571, 0]
